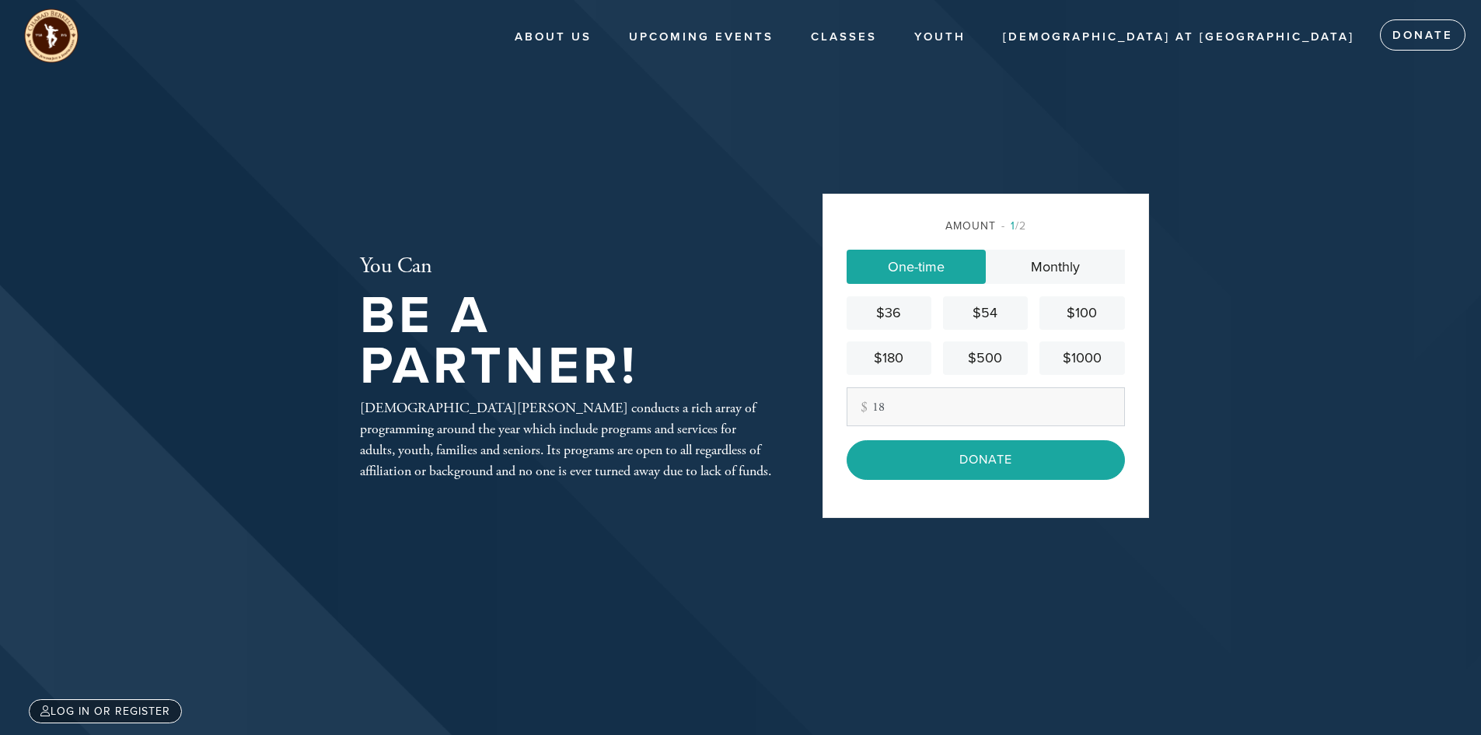
type input "18"
click at [847, 440] on input "Donate" at bounding box center [986, 459] width 278 height 39
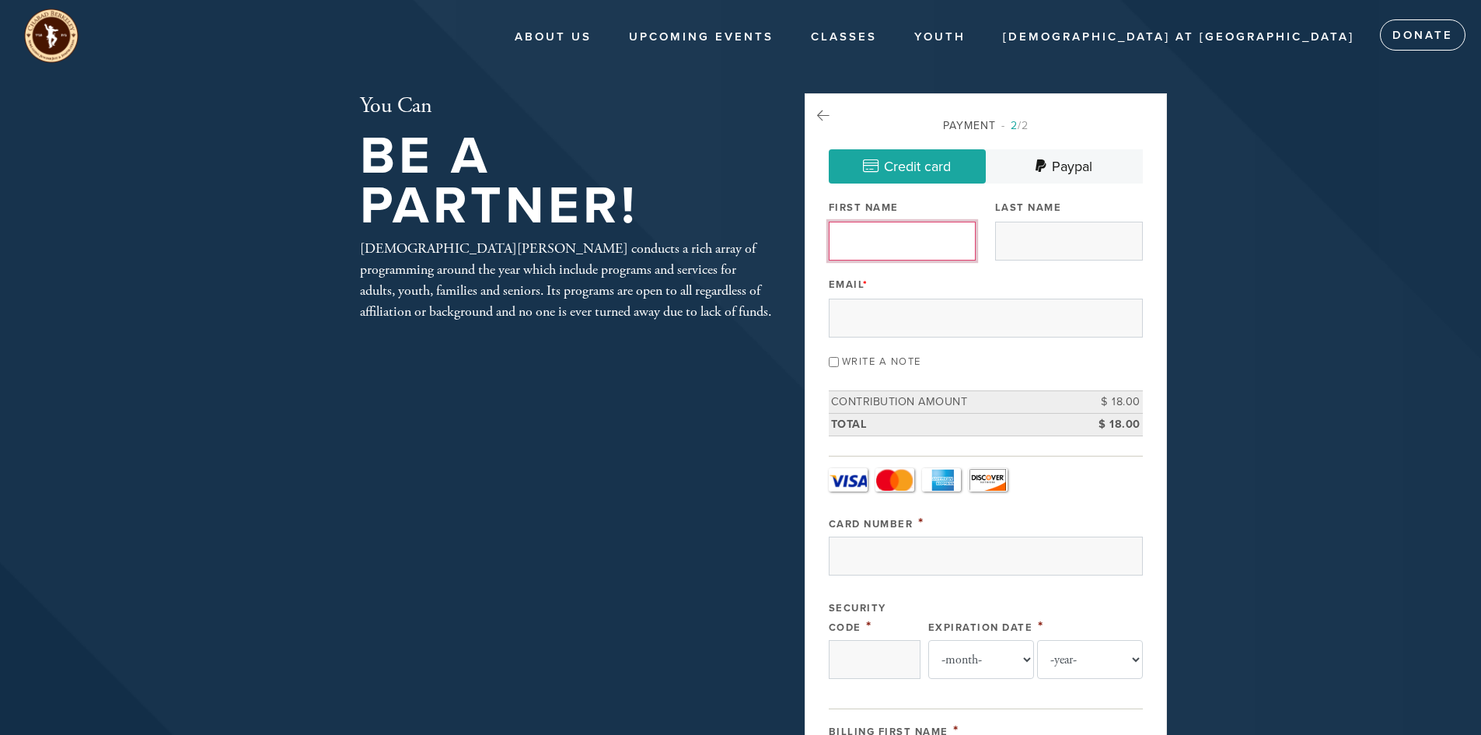
click at [935, 236] on input "First Name" at bounding box center [903, 241] width 148 height 39
click at [1085, 170] on link "Paypal" at bounding box center [1064, 166] width 157 height 34
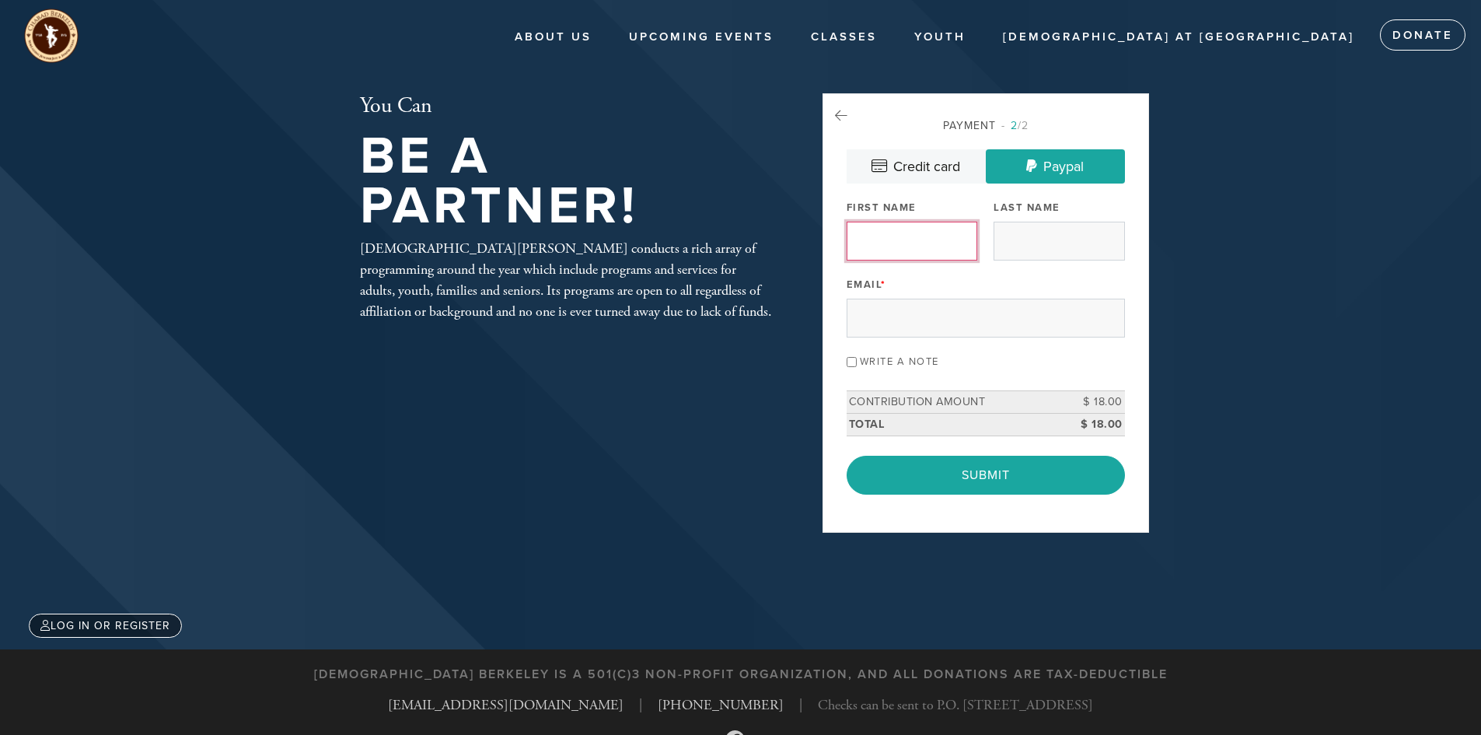
click at [886, 240] on input "First Name" at bounding box center [912, 241] width 131 height 39
type input "[PERSON_NAME]"
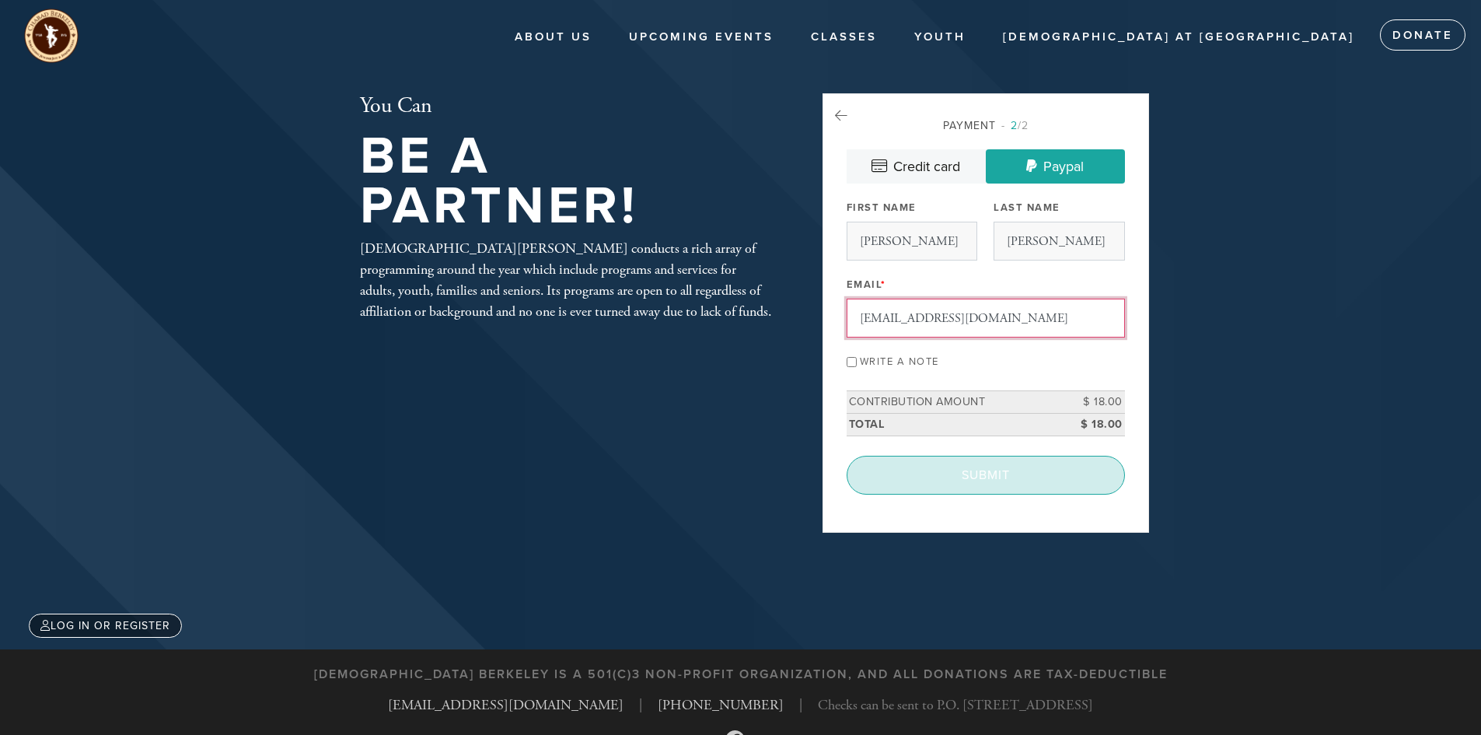
type input "[EMAIL_ADDRESS][DOMAIN_NAME]"
click at [976, 471] on input "Submit" at bounding box center [986, 475] width 278 height 39
